Goal: Contribute content: Contribute content

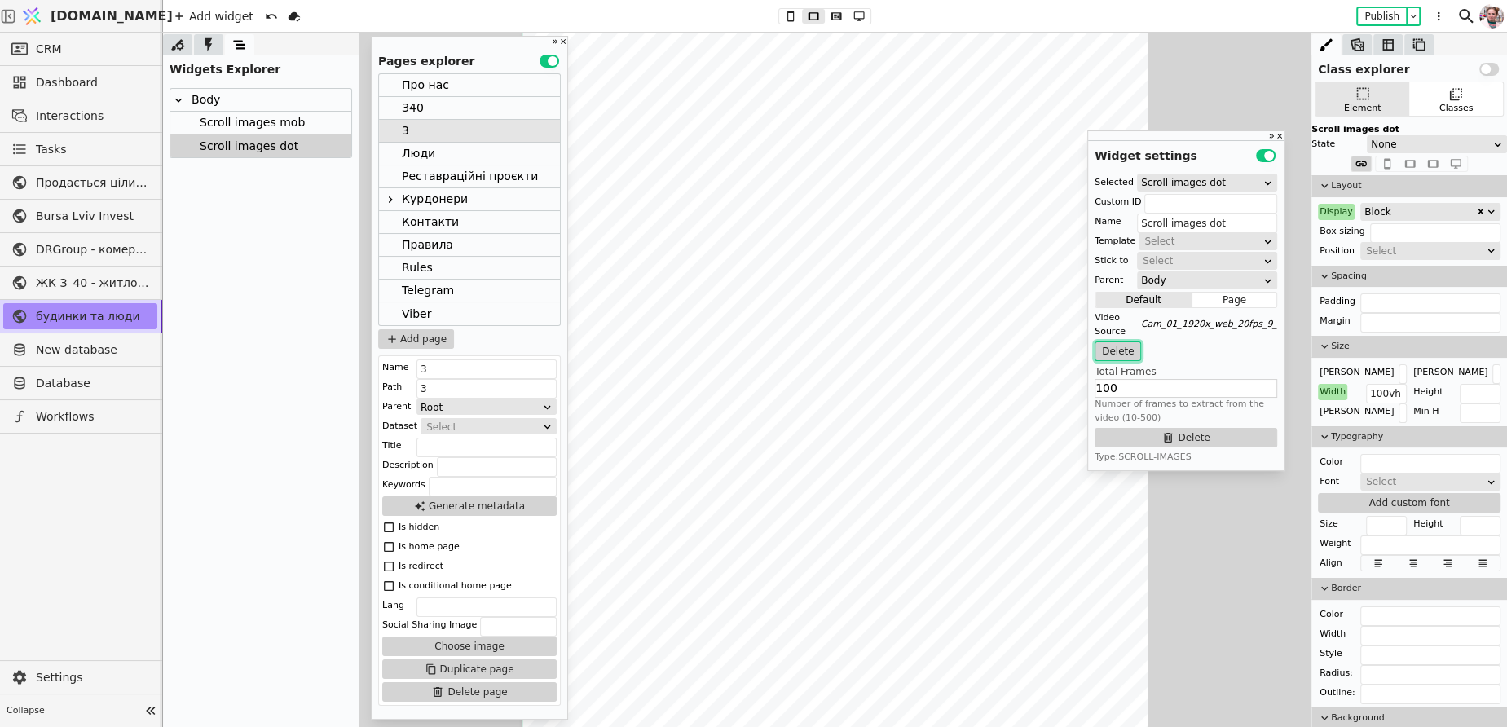
click at [1110, 348] on button "Delete" at bounding box center [1118, 352] width 46 height 20
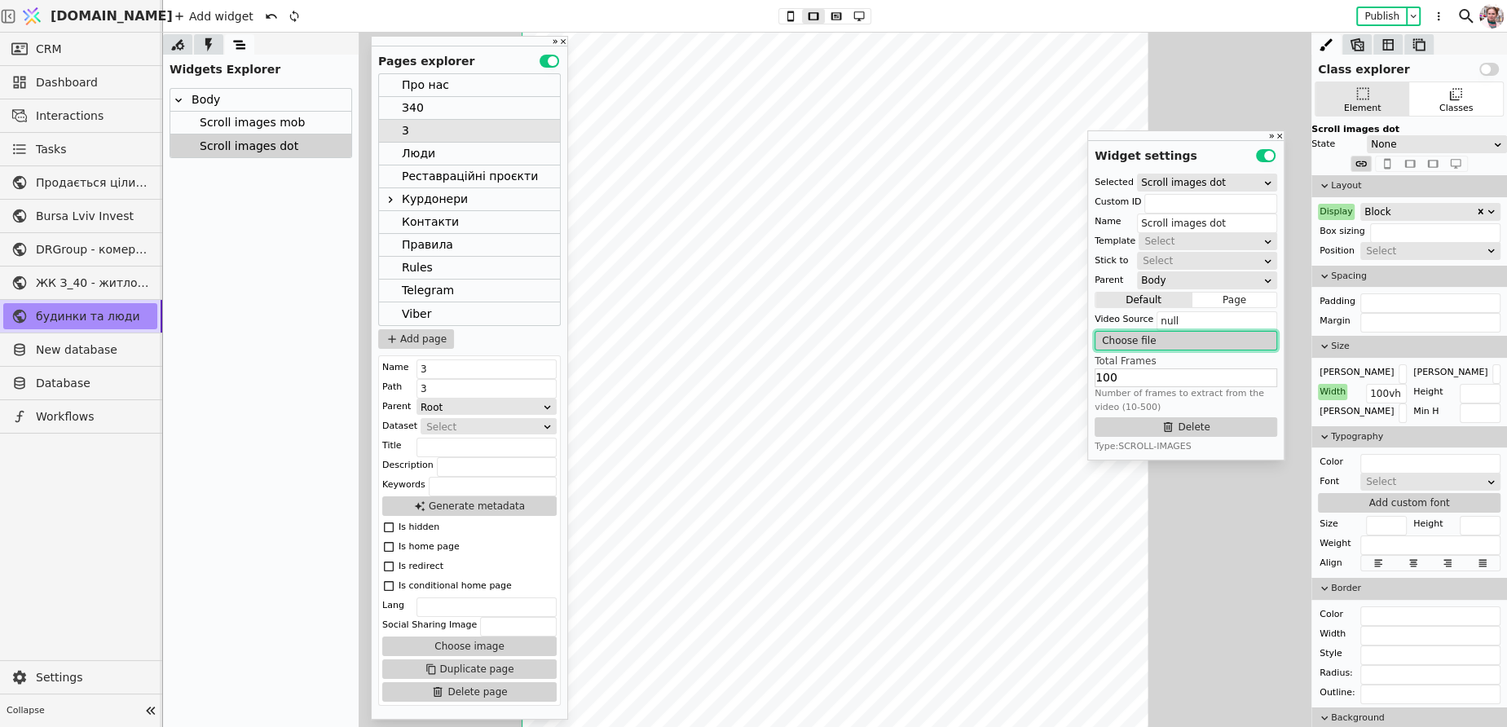
click at [1128, 339] on button "Choose file" at bounding box center [1186, 341] width 183 height 20
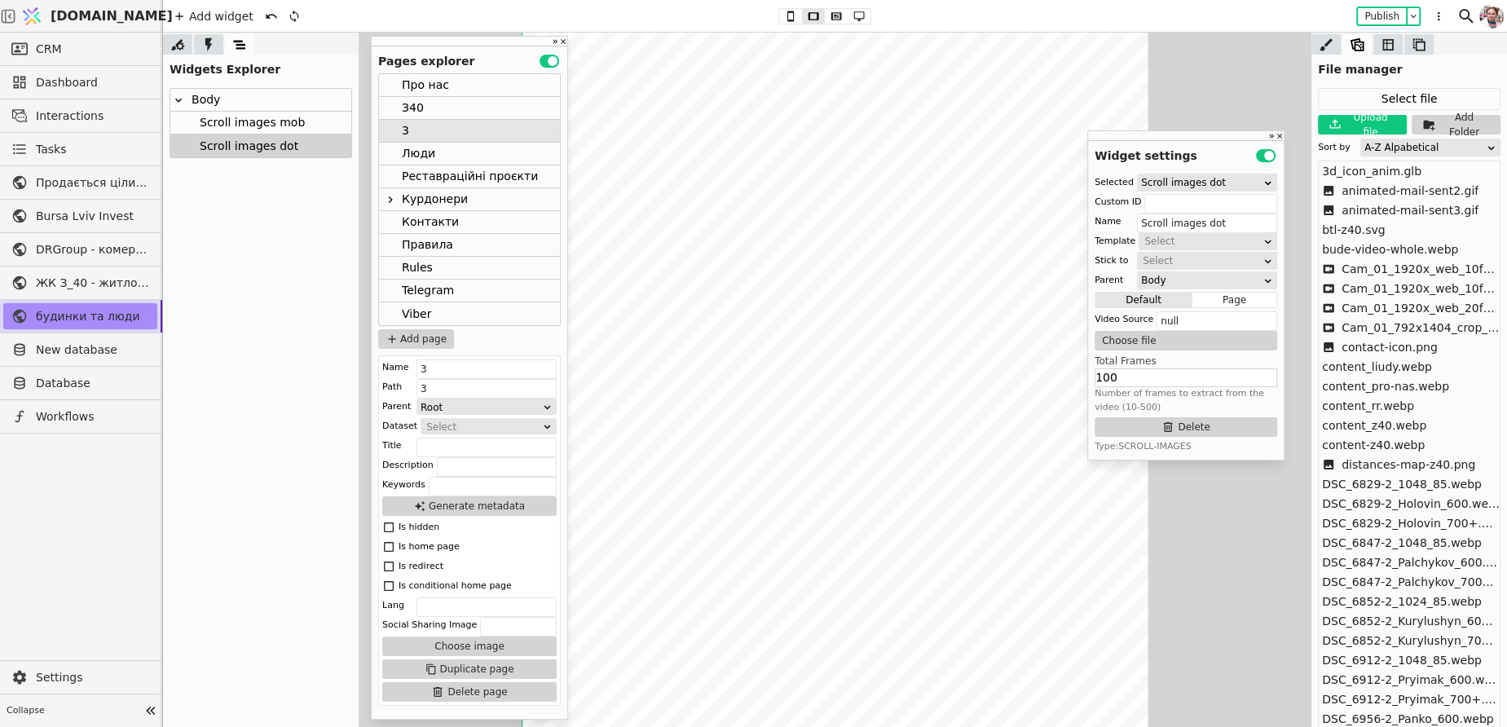
click at [1391, 143] on div "A-Z Alpabetical" at bounding box center [1425, 147] width 121 height 16
click at [1393, 207] on div "Upload timestamp" at bounding box center [1430, 216] width 139 height 24
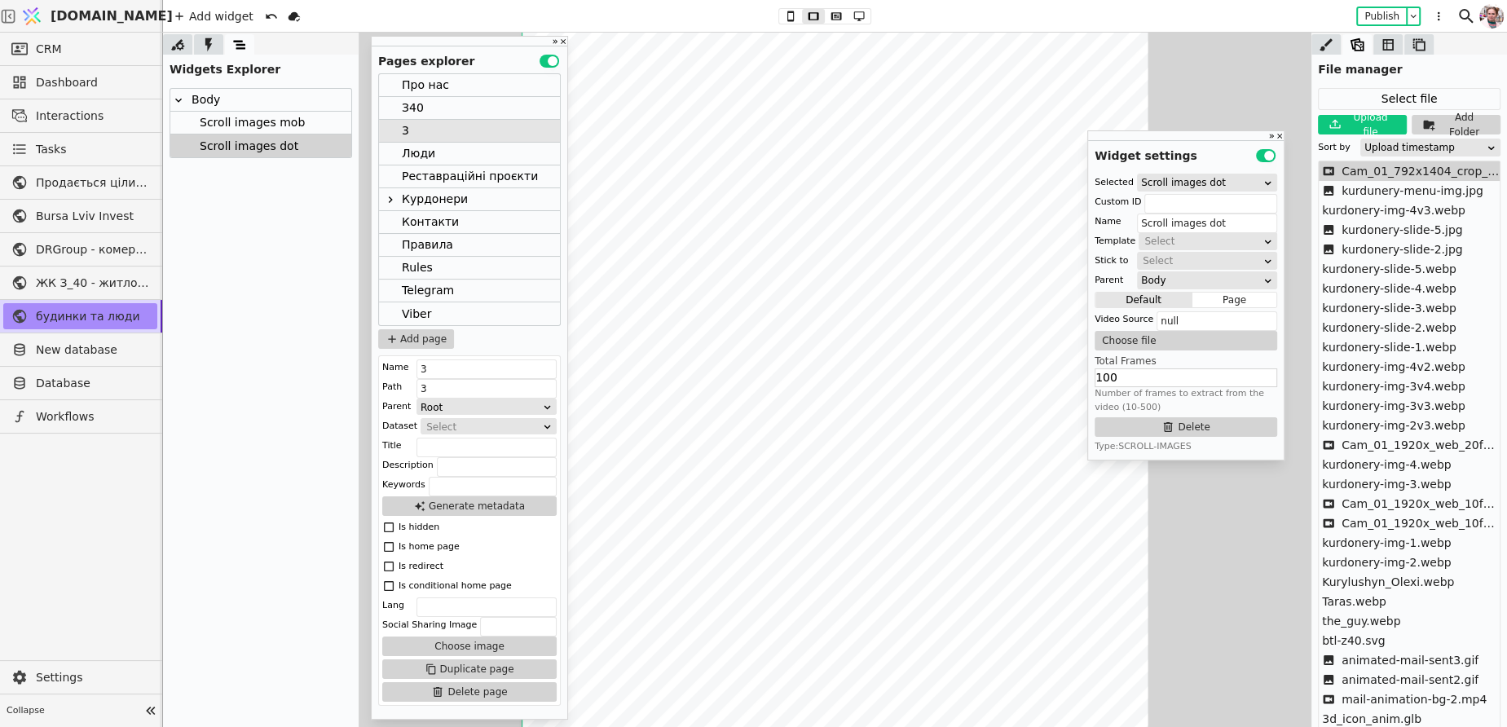
click at [1370, 168] on span "Cam_01_792x1404_crop_center_20fps_crf33.webm" at bounding box center [1421, 171] width 158 height 17
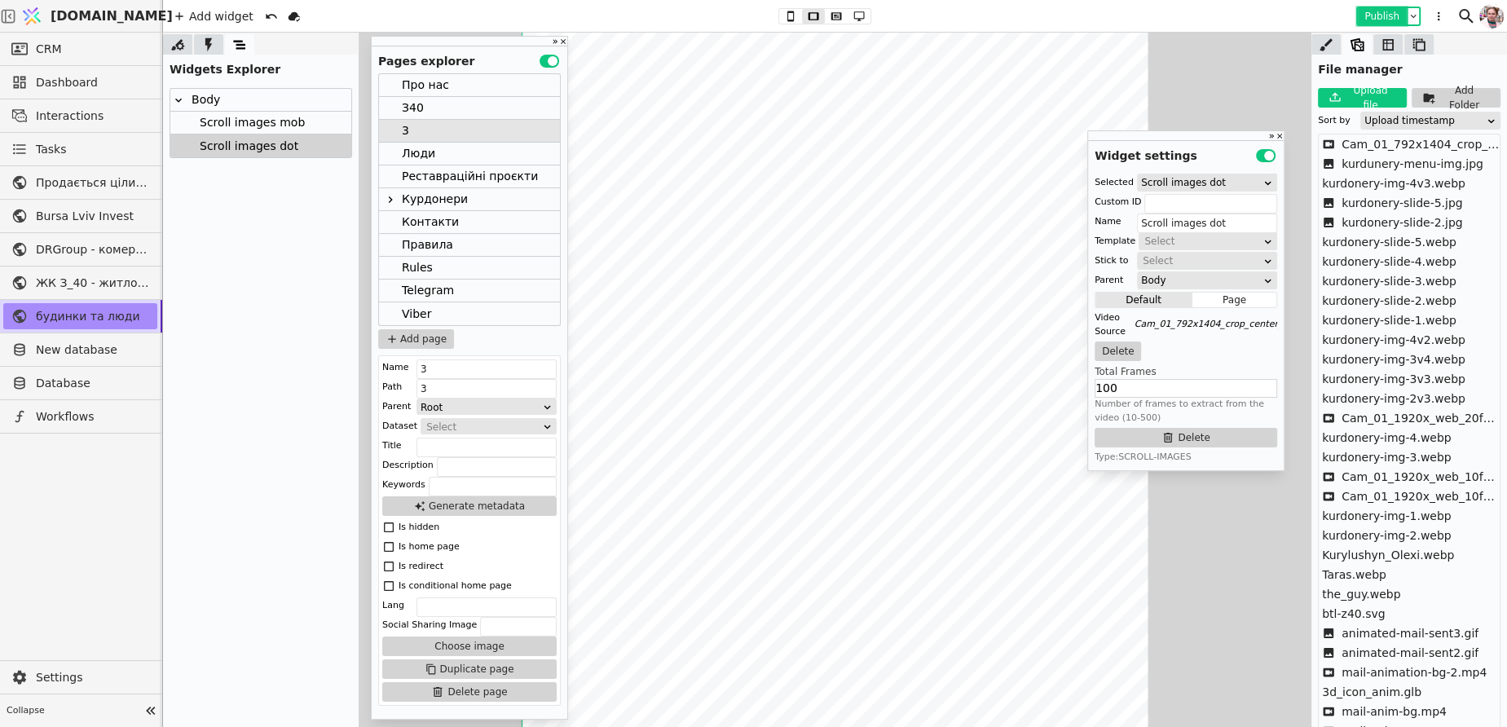
click at [1362, 14] on button "Publish" at bounding box center [1382, 16] width 48 height 16
click at [269, 126] on div "Scroll images mob" at bounding box center [250, 123] width 110 height 22
click at [269, 148] on div "Scroll images dot" at bounding box center [247, 146] width 104 height 23
click at [281, 126] on div "Scroll images mob" at bounding box center [250, 123] width 110 height 22
click at [285, 145] on div "Scroll images dot" at bounding box center [247, 146] width 104 height 23
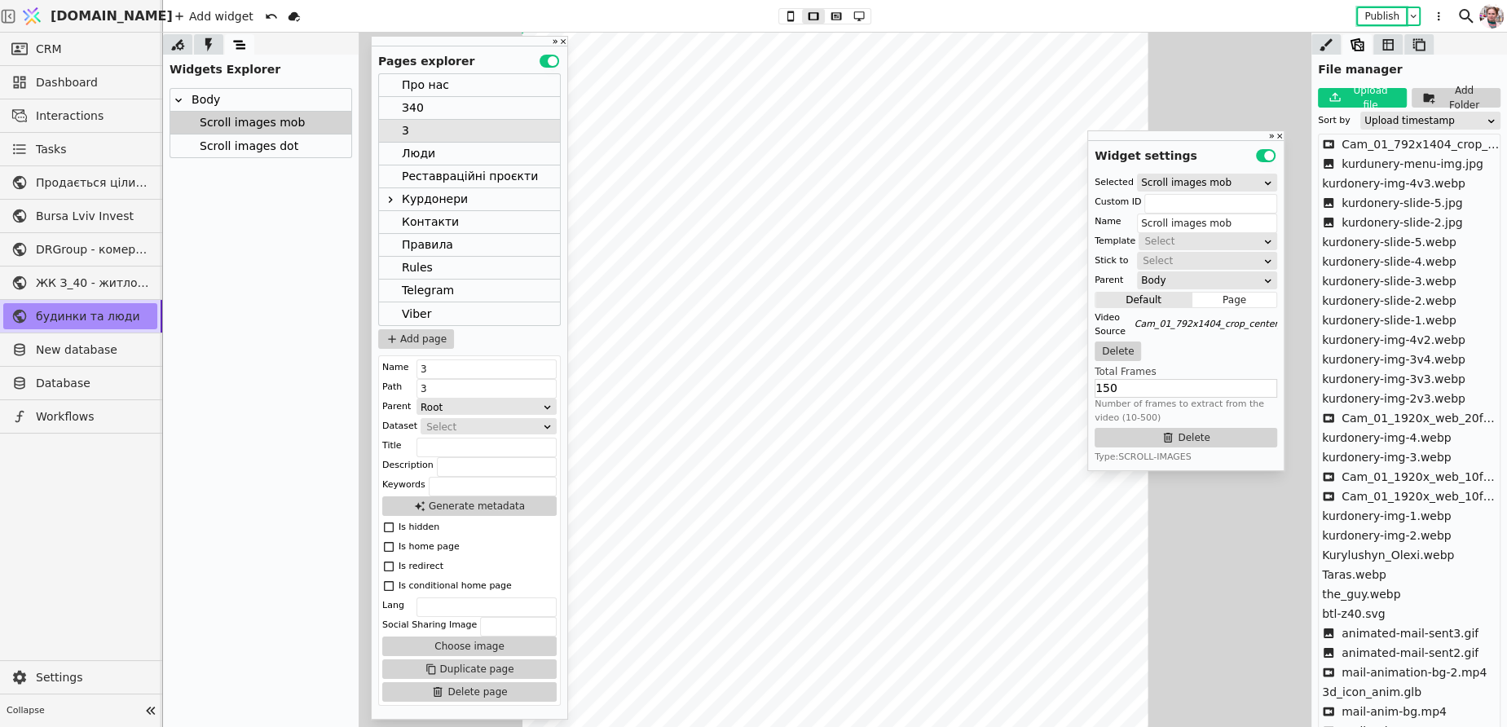
type input "Scroll images dot"
click at [1105, 353] on button "Delete" at bounding box center [1118, 352] width 46 height 20
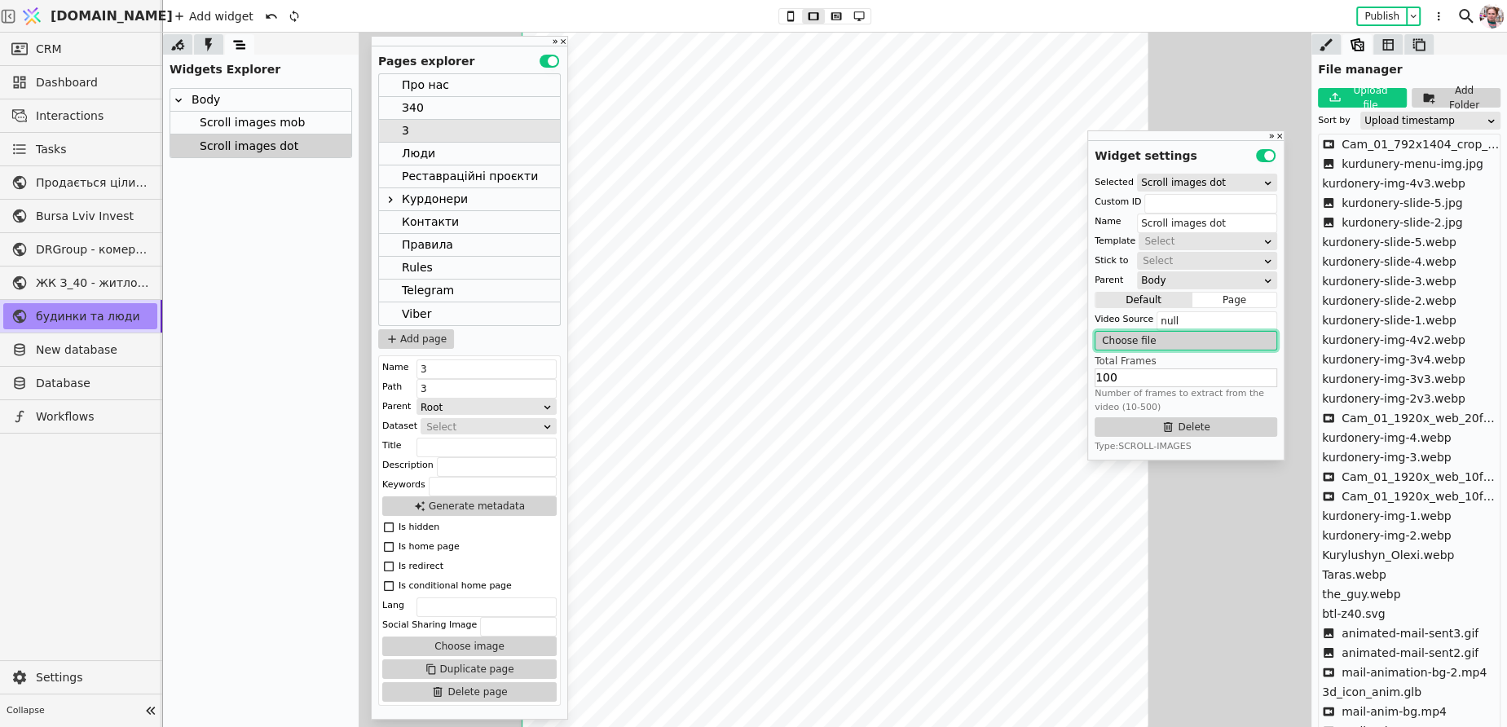
click at [1138, 337] on button "Choose file" at bounding box center [1186, 341] width 183 height 20
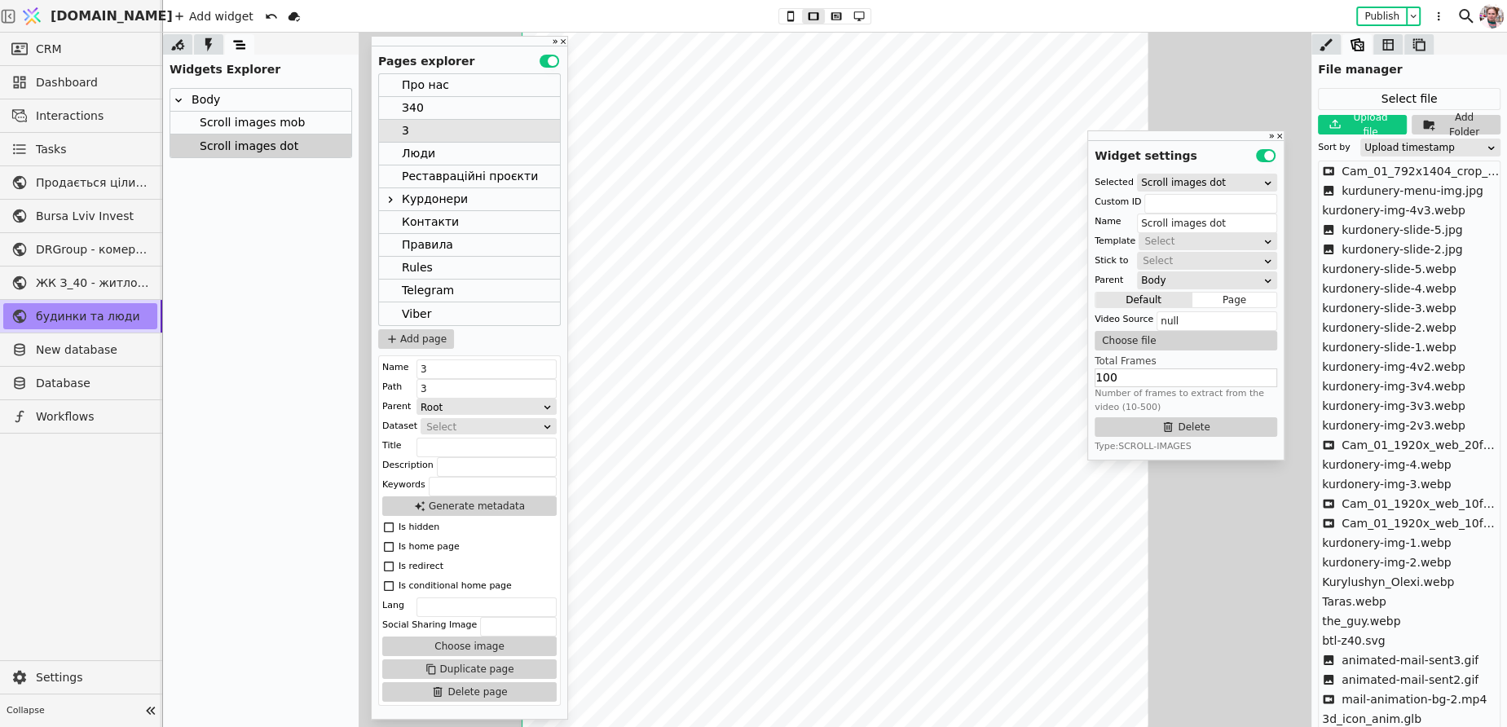
click at [1401, 143] on div "Upload timestamp" at bounding box center [1425, 147] width 121 height 16
click at [1401, 212] on div "Upload timestamp" at bounding box center [1430, 216] width 139 height 24
click at [1422, 442] on span "Cam_01_1920x_web_20fps_9_9mb.webm" at bounding box center [1421, 445] width 158 height 17
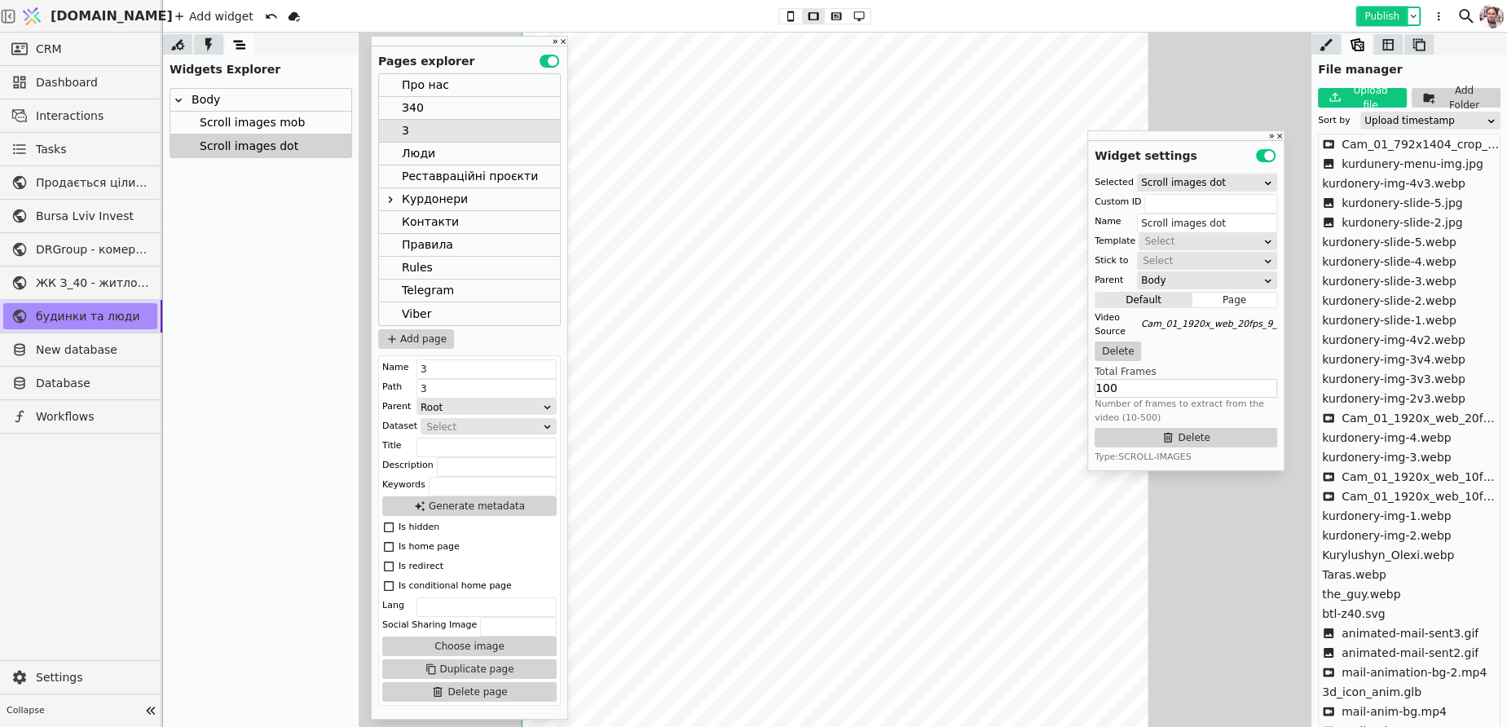
click at [1378, 20] on button "Publish" at bounding box center [1382, 16] width 48 height 16
click at [1108, 391] on input "100" at bounding box center [1186, 388] width 183 height 19
type input "150"
click at [1370, 16] on button "Publish" at bounding box center [1382, 16] width 48 height 16
